Goal: Information Seeking & Learning: Understand process/instructions

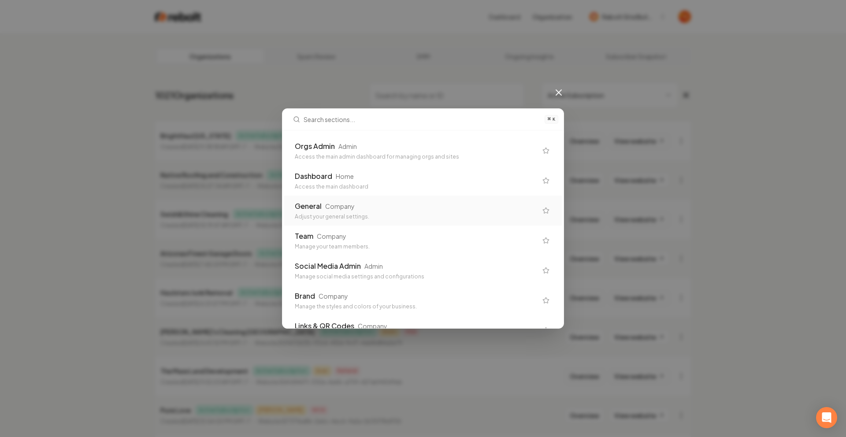
click at [352, 206] on div "Company" at bounding box center [340, 206] width 30 height 9
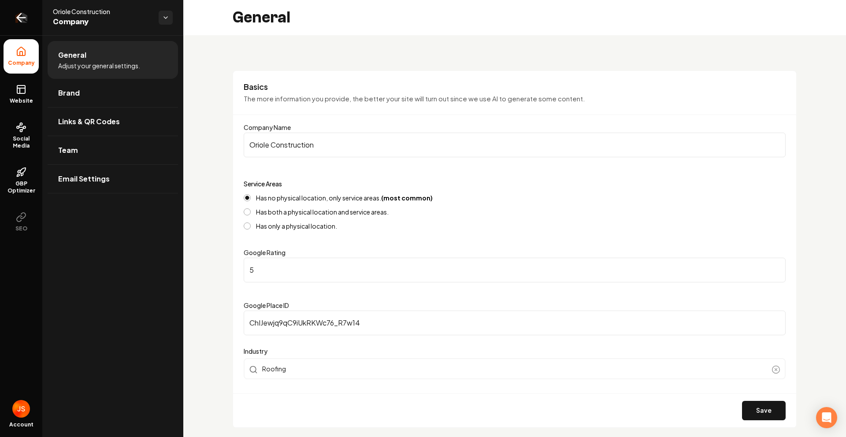
click at [22, 22] on link "Return to dashboard" at bounding box center [21, 17] width 42 height 35
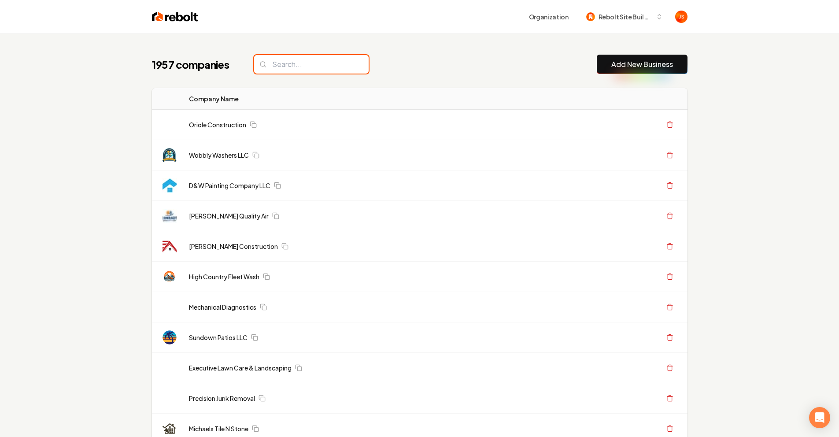
click at [284, 56] on input "search" at bounding box center [311, 64] width 115 height 19
click at [283, 62] on input "search" at bounding box center [311, 64] width 115 height 19
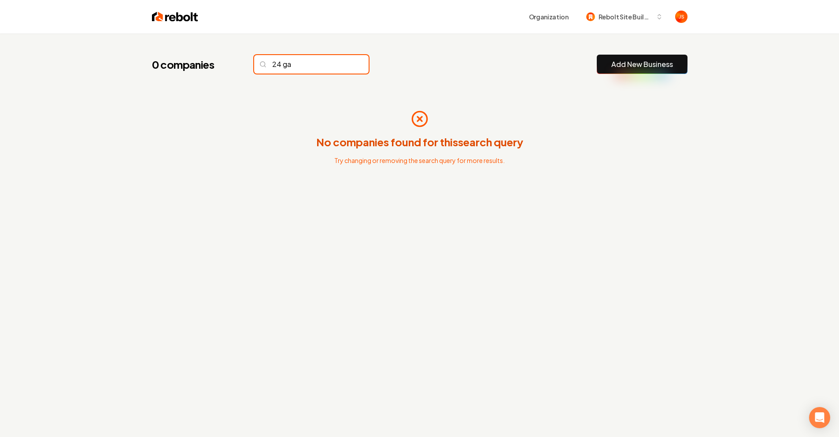
type input "24 ga"
click at [340, 61] on input "24 ga" at bounding box center [311, 64] width 115 height 19
click at [339, 64] on input "24 ga" at bounding box center [311, 64] width 115 height 19
click at [341, 65] on input "24 ga" at bounding box center [311, 64] width 115 height 19
click at [342, 65] on input "24 ga" at bounding box center [311, 64] width 115 height 19
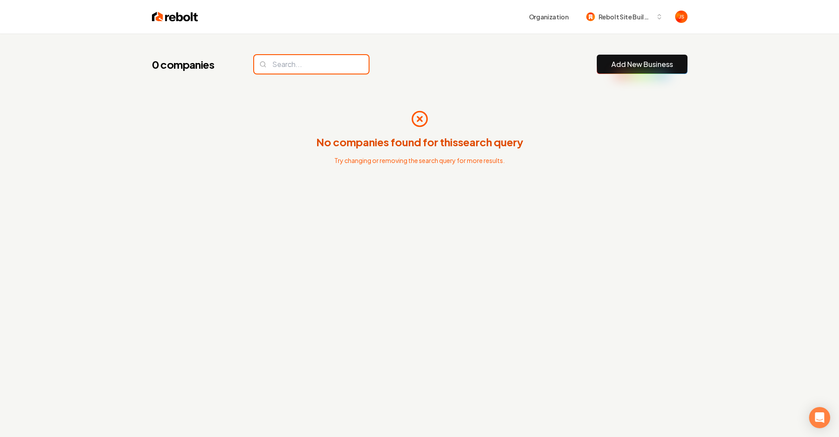
click at [344, 63] on input "search" at bounding box center [311, 64] width 115 height 19
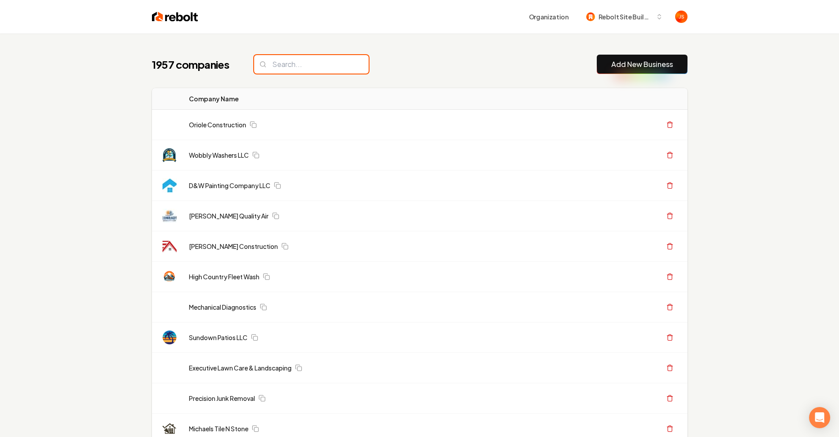
click at [342, 68] on input "search" at bounding box center [311, 64] width 115 height 19
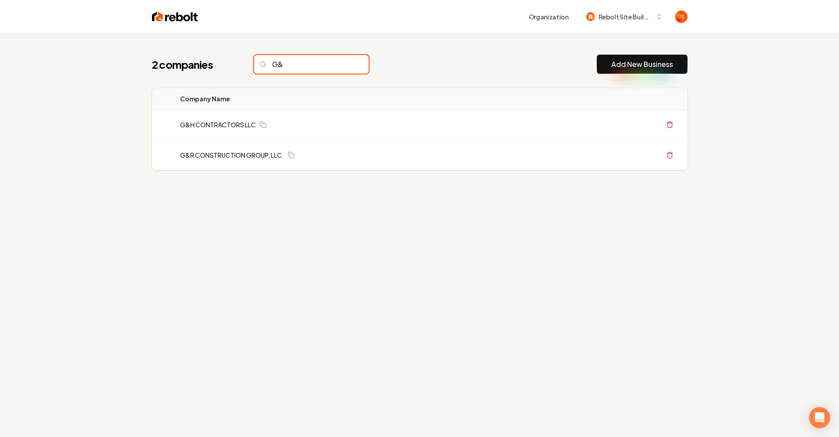
type input "G&"
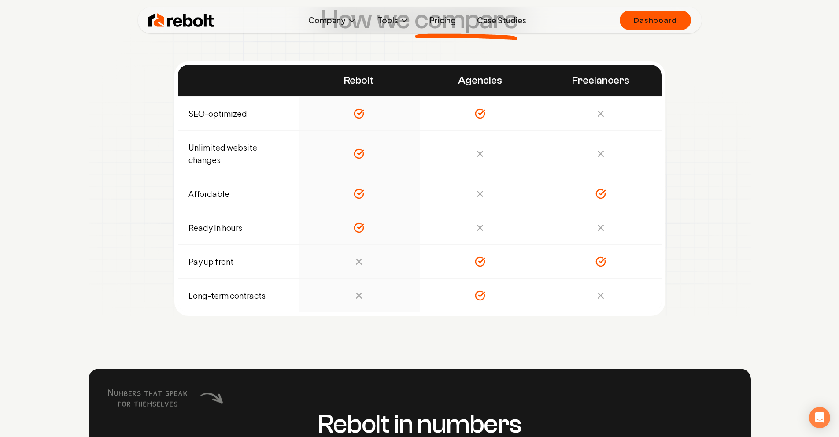
scroll to position [4262, 0]
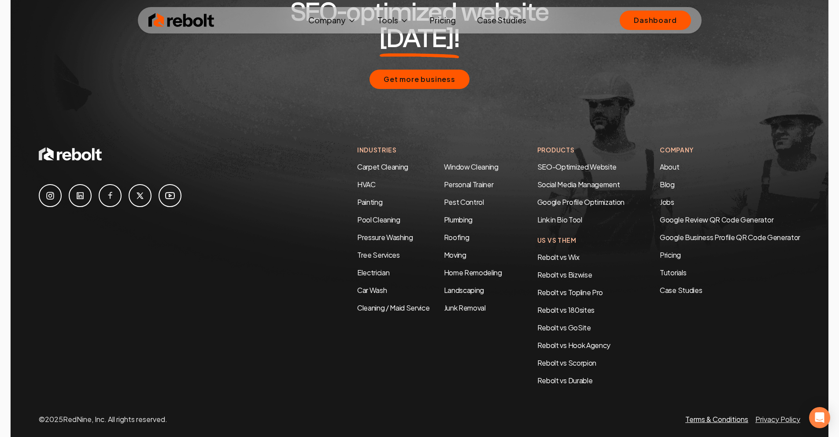
click at [690, 415] on link "Terms & Conditions" at bounding box center [716, 419] width 63 height 9
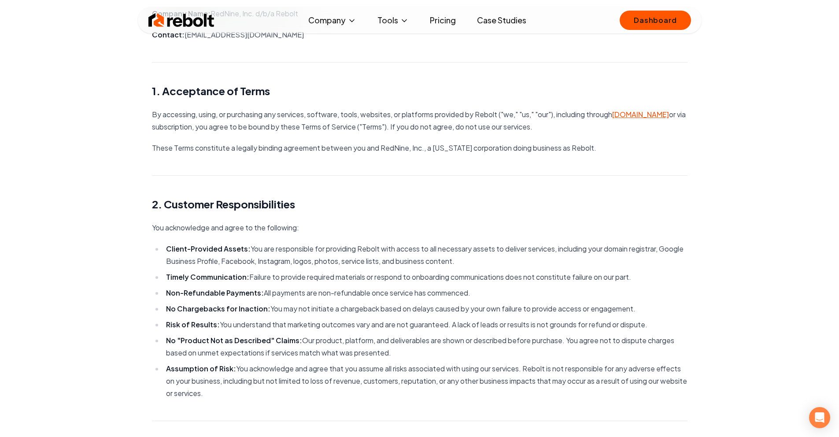
scroll to position [178, 0]
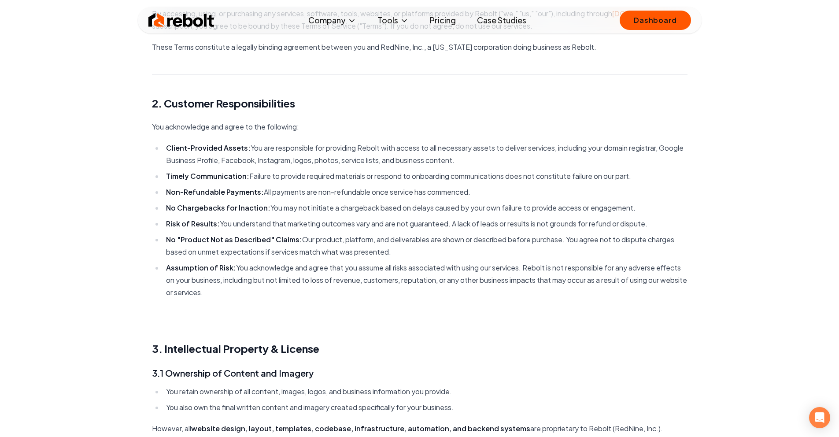
drag, startPoint x: 577, startPoint y: 180, endPoint x: 588, endPoint y: 171, distance: 14.1
click at [577, 180] on ul "Client-Provided Assets: You are responsible for providing Rebolt with access to…" at bounding box center [420, 220] width 536 height 157
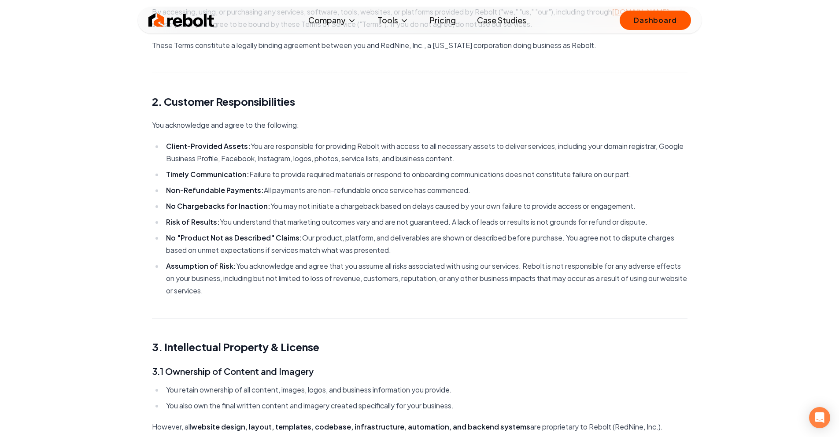
click at [418, 278] on li "Assumption of Risk: You acknowledge and agree that you assume all risks associa…" at bounding box center [425, 278] width 524 height 37
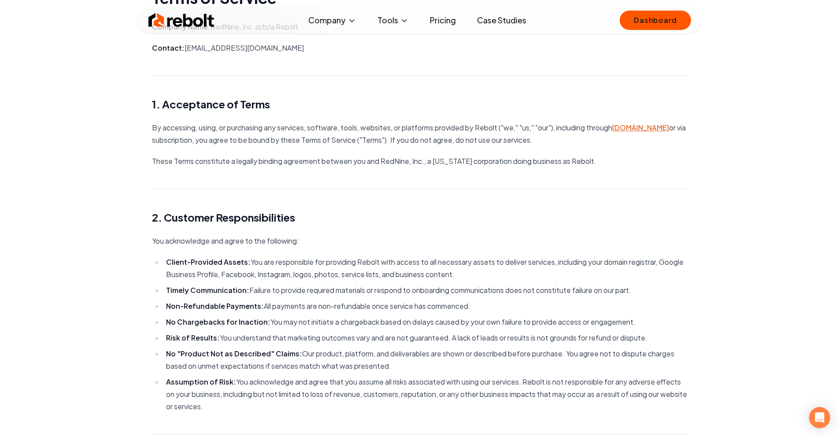
scroll to position [0, 0]
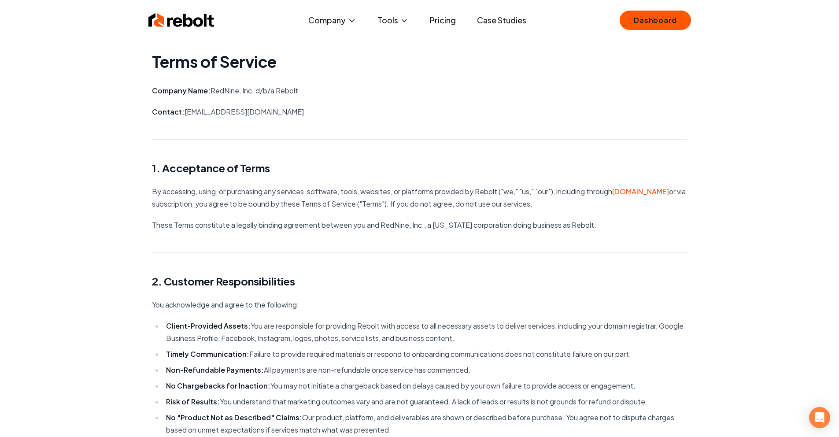
click at [182, 23] on img at bounding box center [181, 20] width 66 height 18
